Goal: Information Seeking & Learning: Learn about a topic

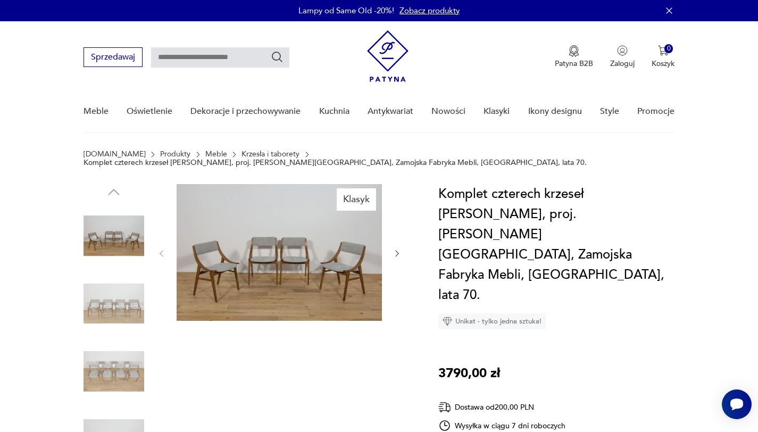
click at [258, 231] on img at bounding box center [279, 252] width 205 height 137
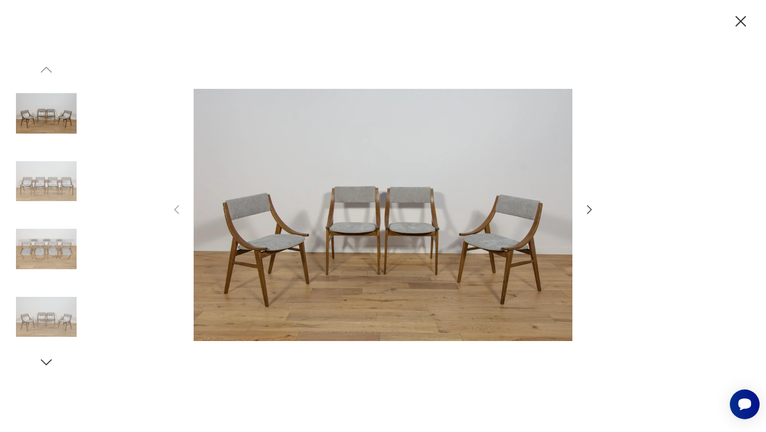
click at [743, 23] on icon "button" at bounding box center [741, 21] width 11 height 11
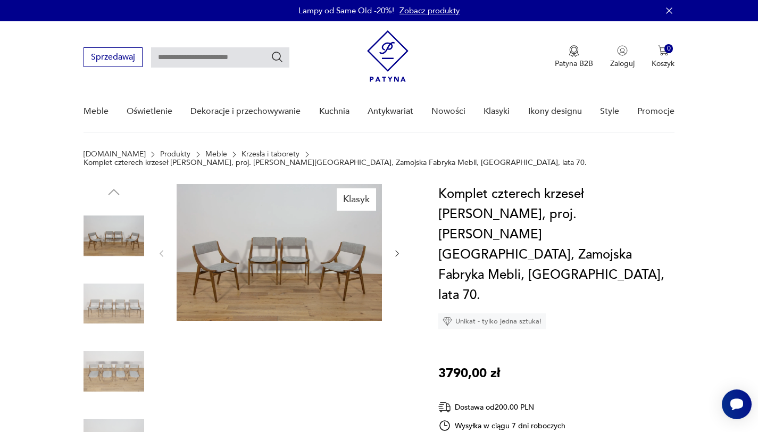
click at [302, 220] on img at bounding box center [279, 252] width 205 height 137
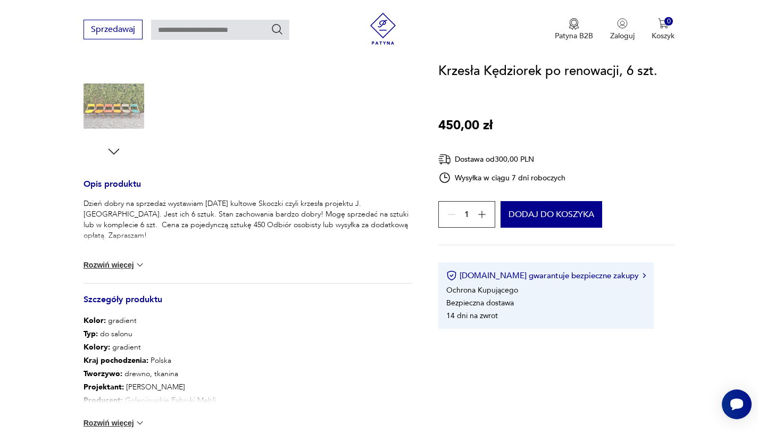
scroll to position [411, 0]
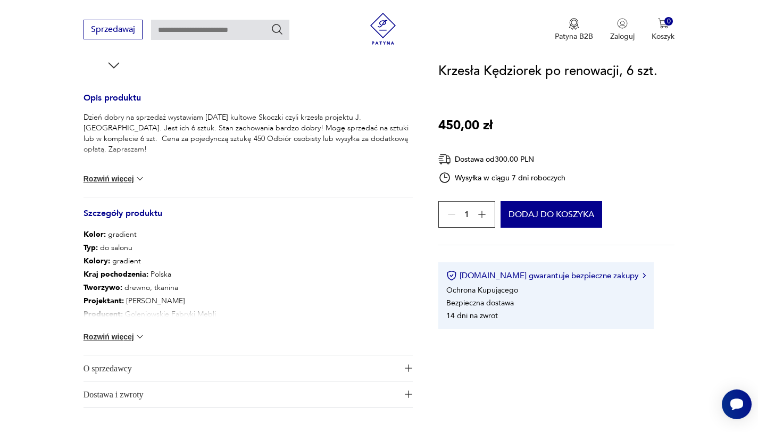
click at [155, 373] on span "O sprzedawcy" at bounding box center [241, 368] width 314 height 26
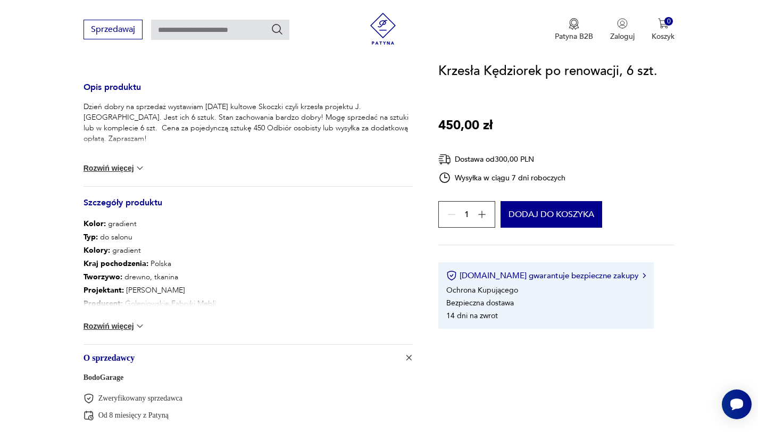
scroll to position [437, 0]
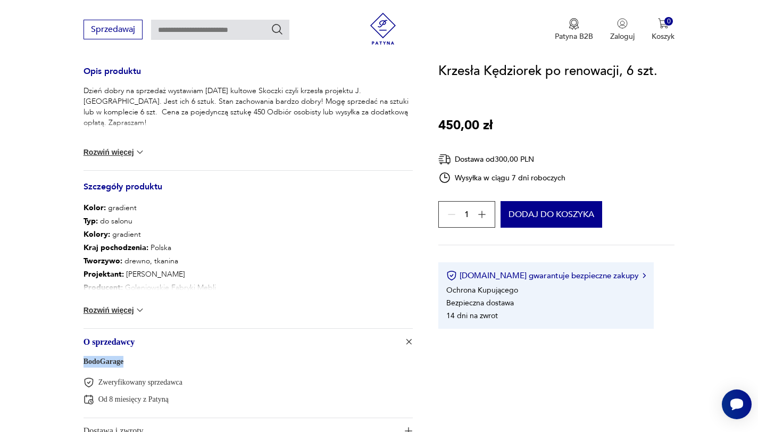
drag, startPoint x: 128, startPoint y: 361, endPoint x: 41, endPoint y: 349, distance: 88.1
click at [41, 349] on section "Opis produktu Dzień dobry na sprzedaż wystawiam [DATE] kultowe Skoczki czyli kr…" at bounding box center [379, 104] width 758 height 732
copy div "BodoGarage"
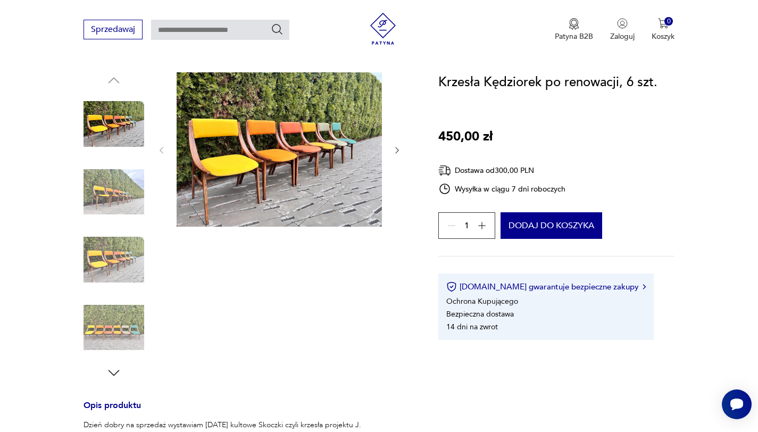
scroll to position [97, 0]
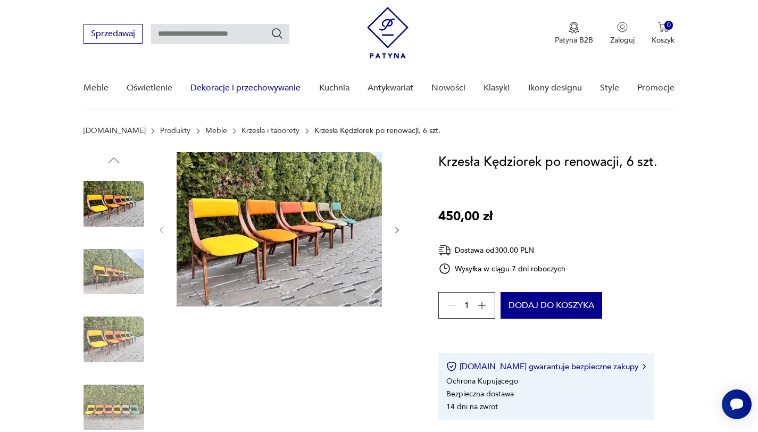
scroll to position [29, 0]
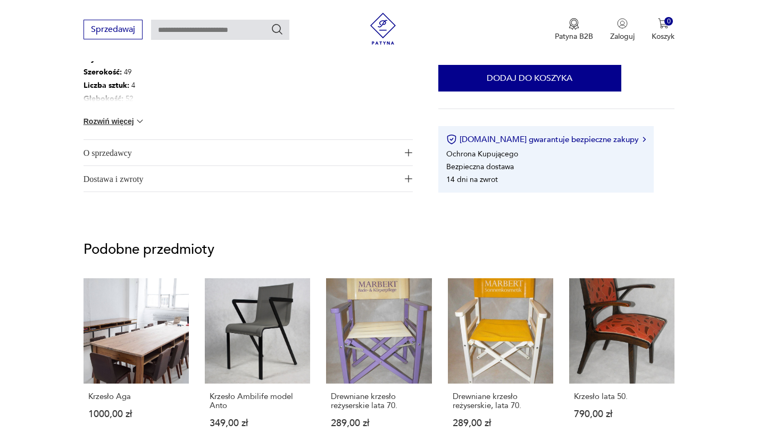
scroll to position [663, 0]
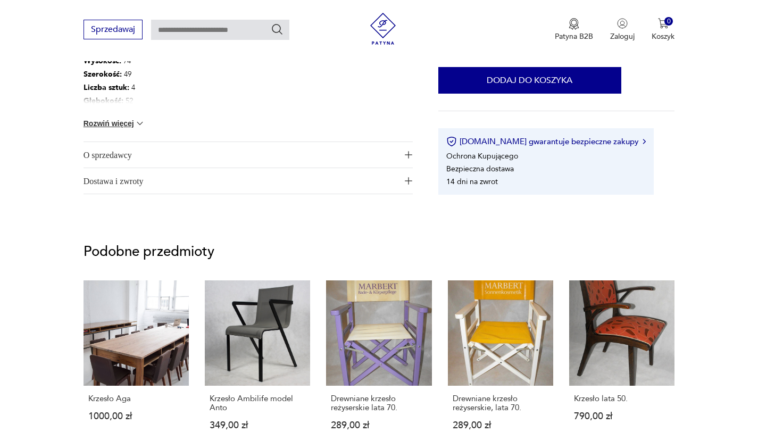
click at [353, 148] on span "O sprzedawcy" at bounding box center [241, 155] width 314 height 26
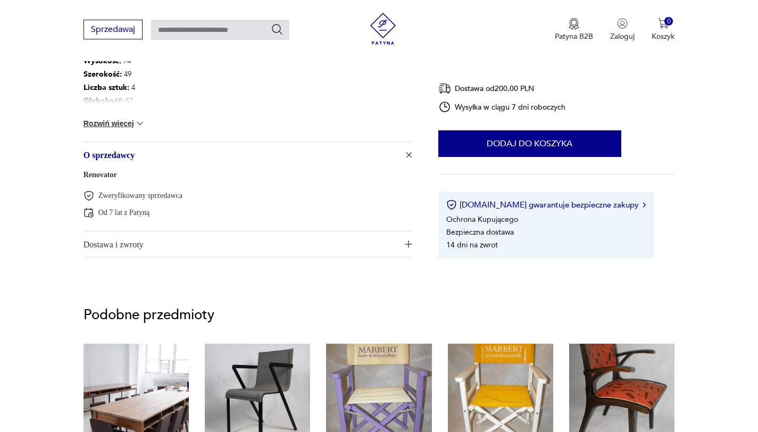
scroll to position [0, 0]
click at [348, 152] on span "O sprzedawcy" at bounding box center [241, 155] width 314 height 26
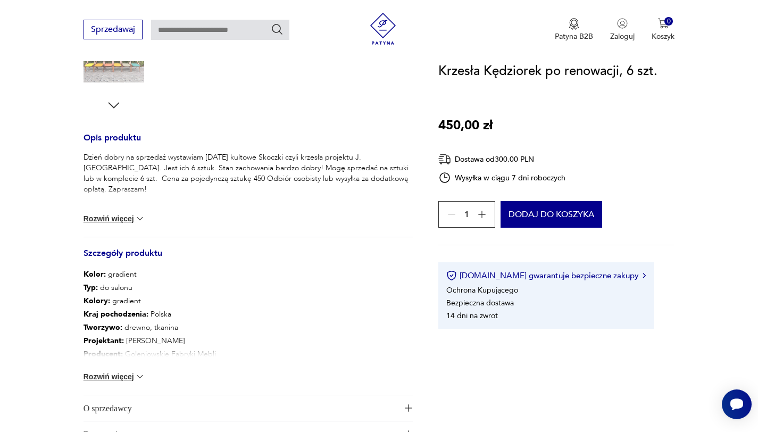
scroll to position [384, 0]
